Goal: Browse casually

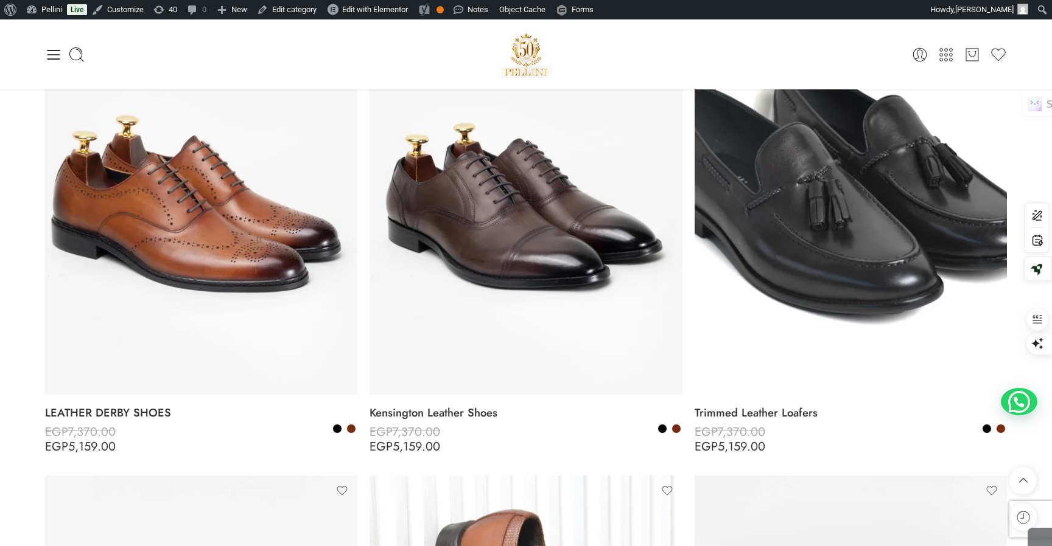
click at [870, 38] on div "Hello, Stephanie Khoury! Dashboard Orders Addresses Account details Log out 0 C…" at bounding box center [525, 54] width 961 height 70
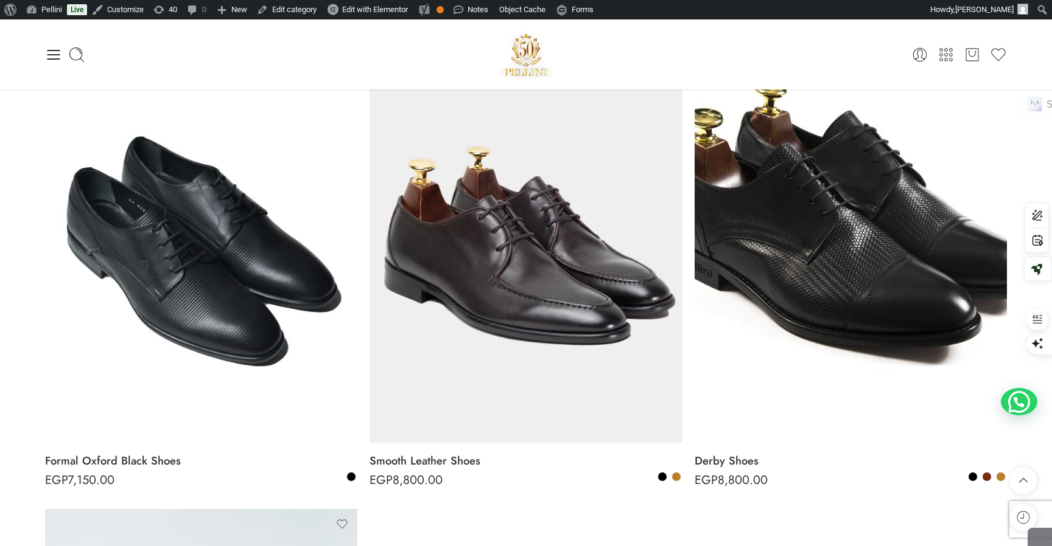
scroll to position [3175, 0]
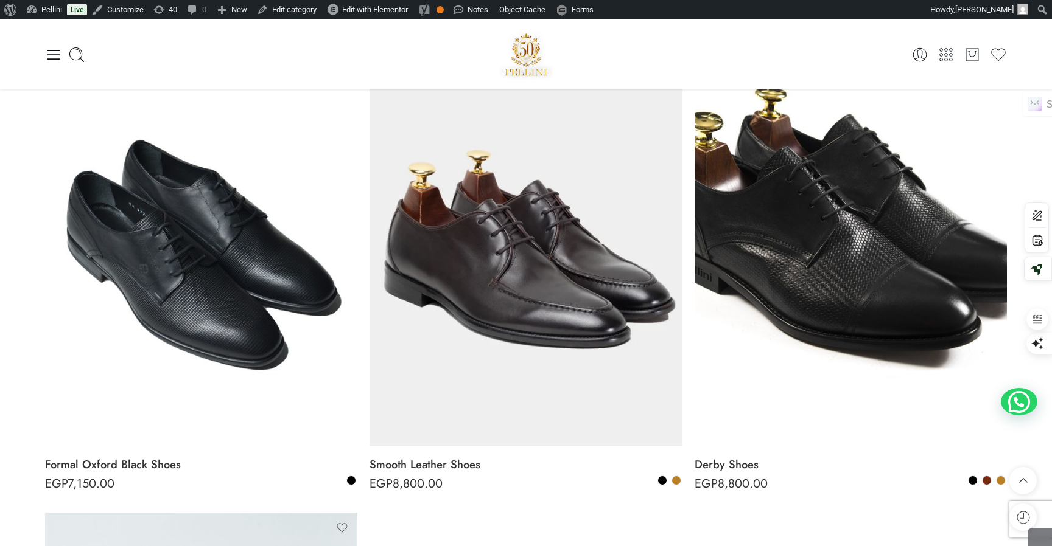
click at [526, 49] on img at bounding box center [526, 55] width 52 height 52
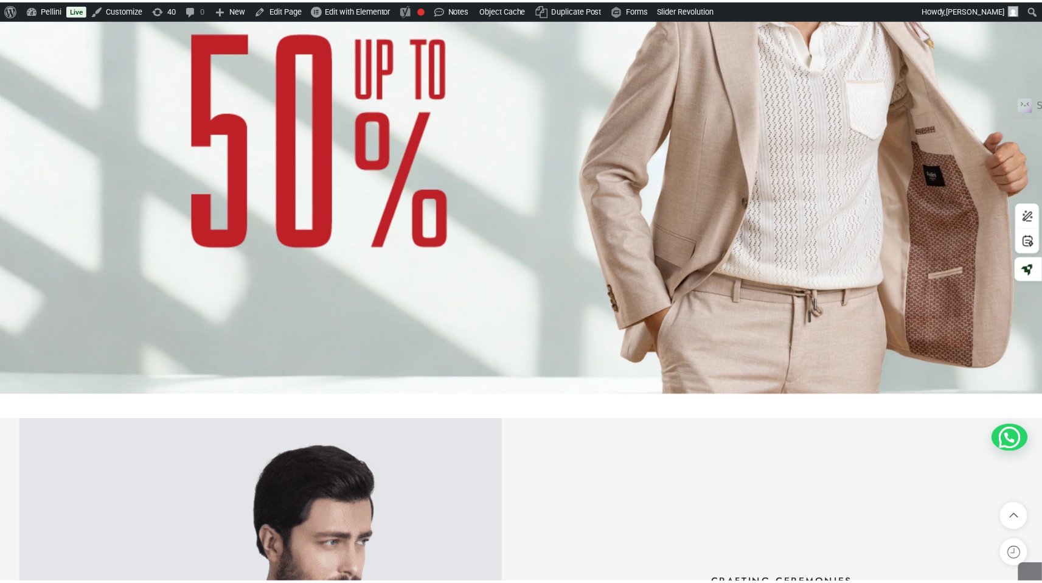
scroll to position [1168, 0]
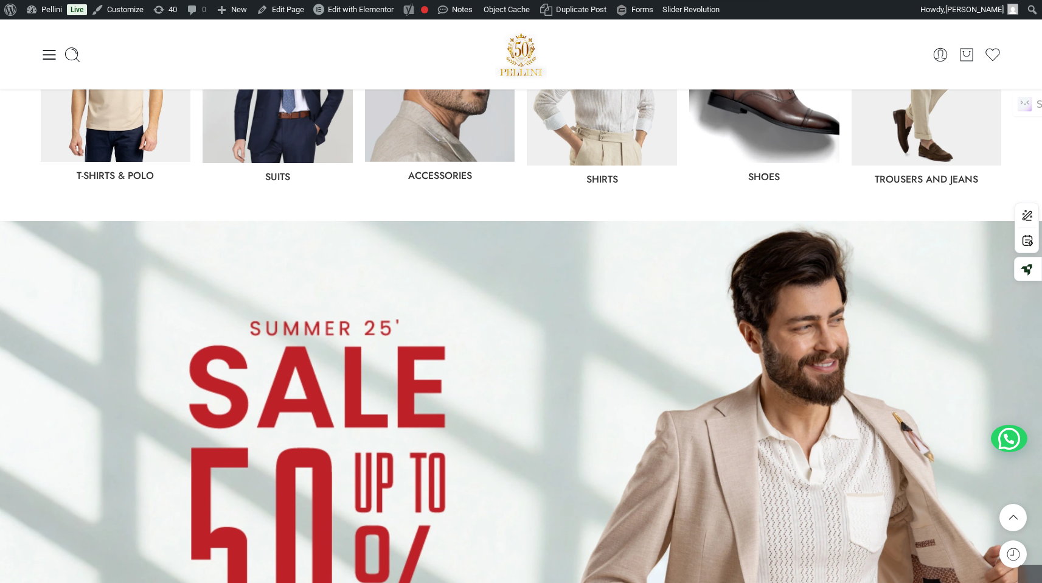
scroll to position [639, 0]
